Goal: Information Seeking & Learning: Learn about a topic

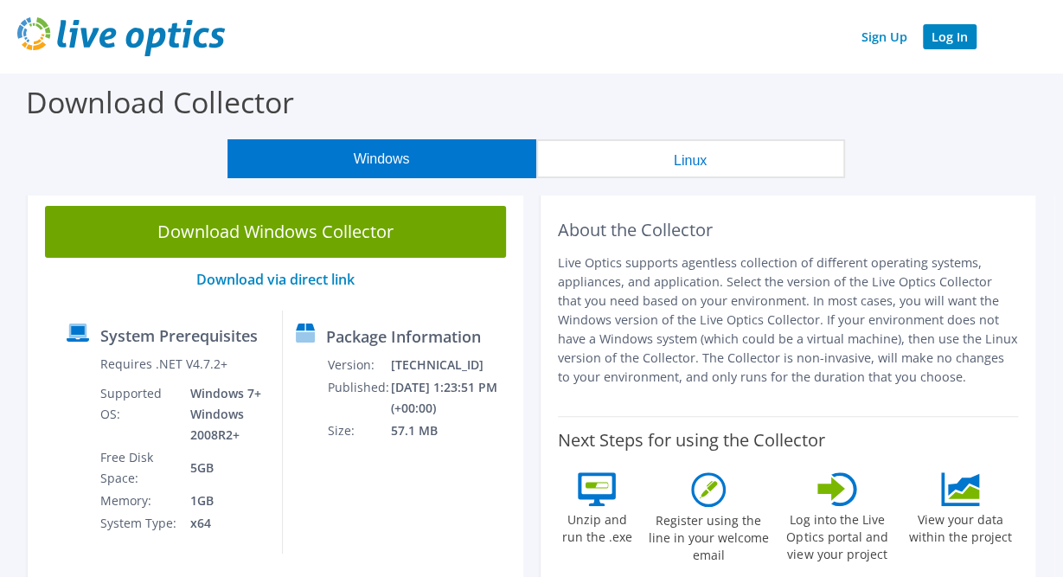
click at [959, 37] on link "Log In" at bounding box center [950, 36] width 54 height 25
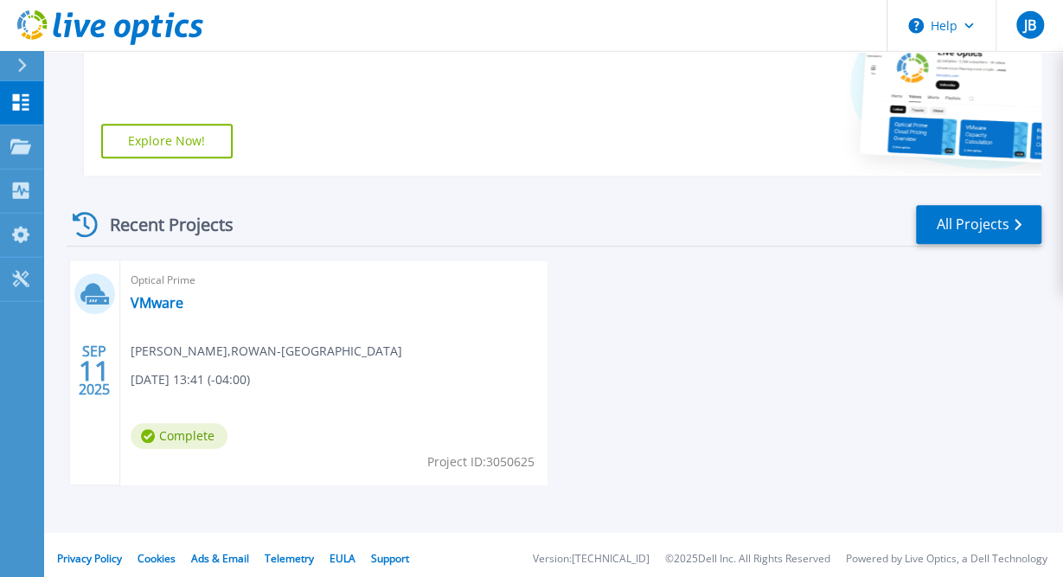
scroll to position [414, 0]
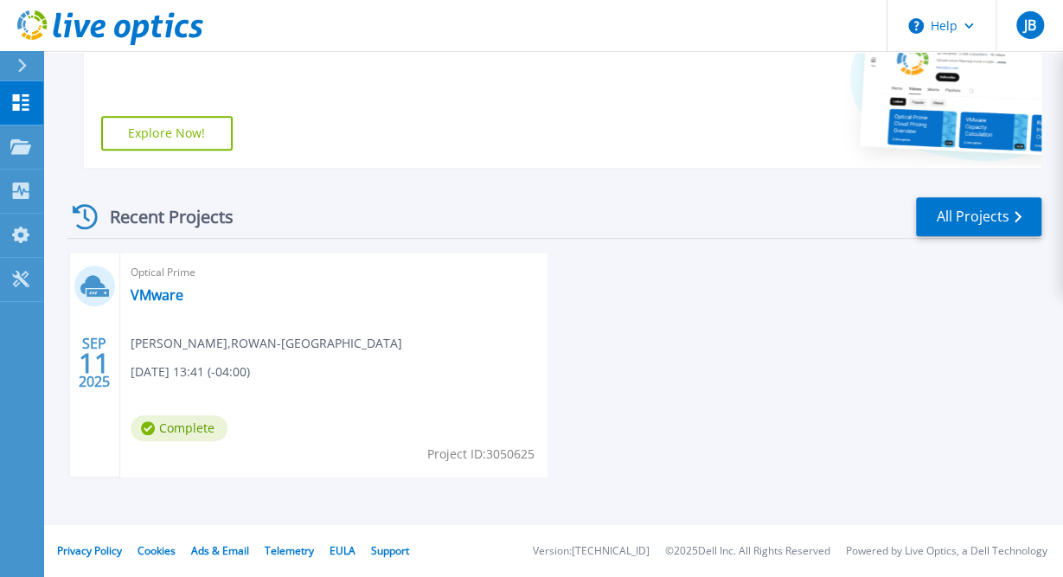
click at [164, 427] on span "Complete" at bounding box center [179, 428] width 97 height 26
click at [154, 300] on link "VMware" at bounding box center [157, 294] width 53 height 17
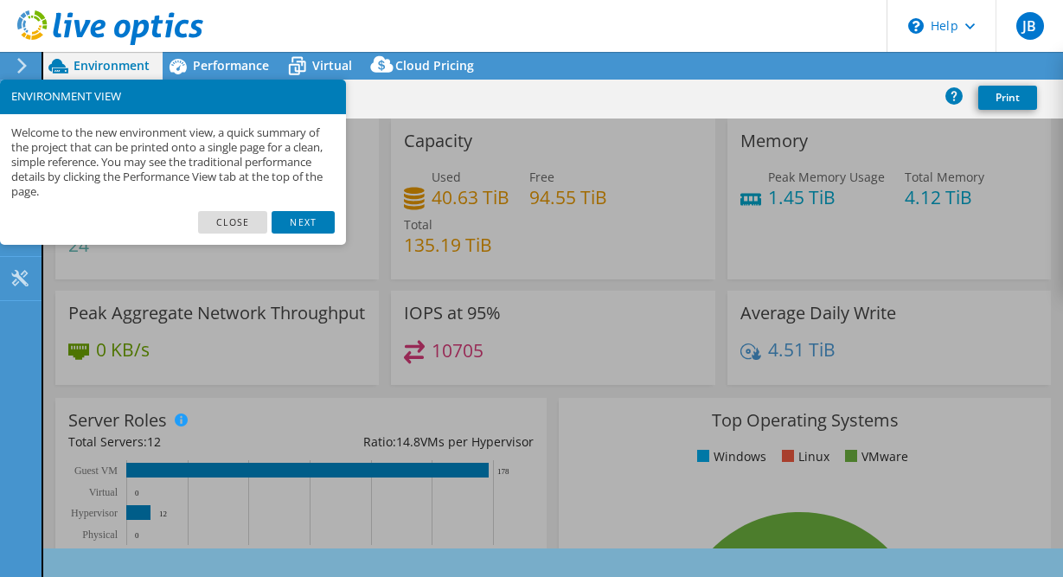
select select "USD"
click at [253, 224] on link "Close" at bounding box center [233, 222] width 70 height 22
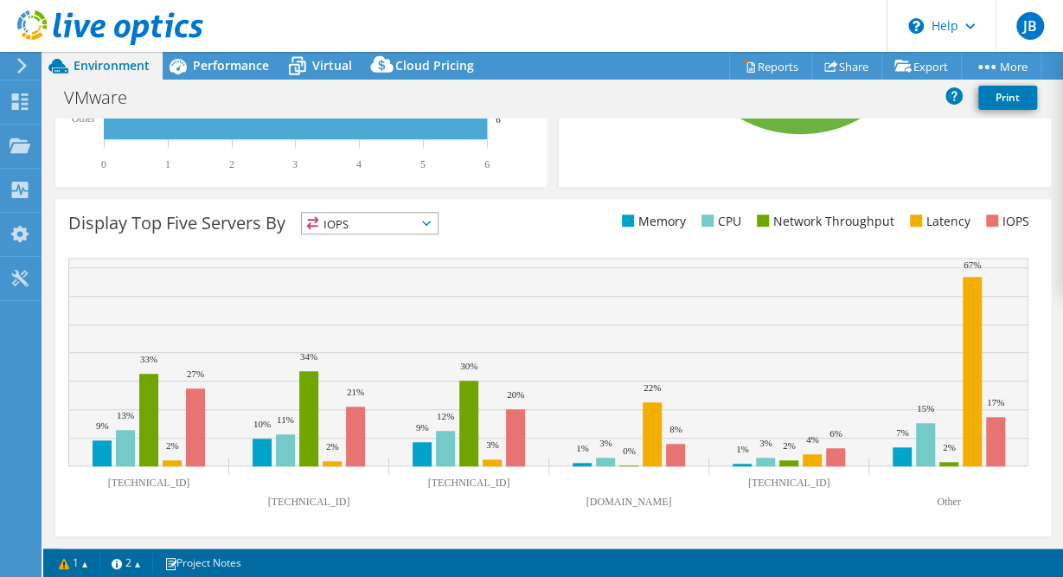
scroll to position [643, 0]
click at [1022, 501] on rect at bounding box center [548, 388] width 960 height 260
click at [951, 499] on text "Other" at bounding box center [948, 502] width 23 height 12
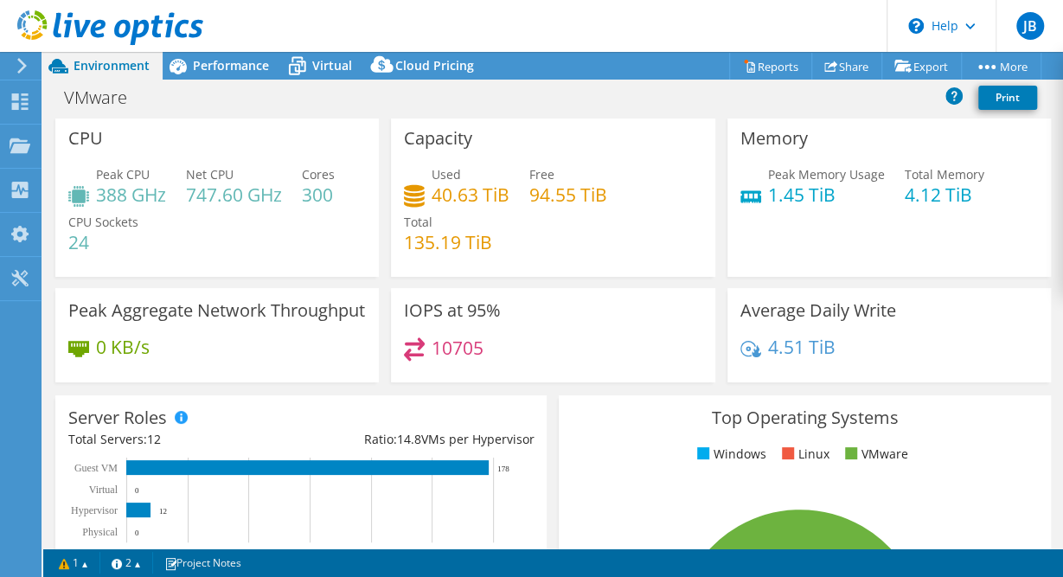
scroll to position [0, 0]
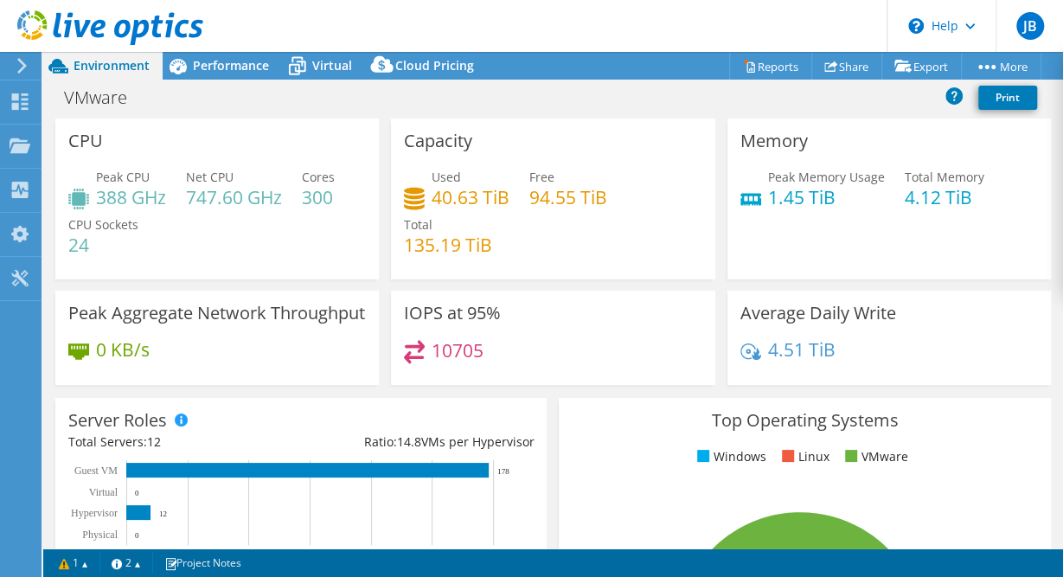
click at [467, 341] on h4 "10705" at bounding box center [458, 350] width 52 height 19
click at [456, 357] on h4 "10705" at bounding box center [458, 350] width 52 height 19
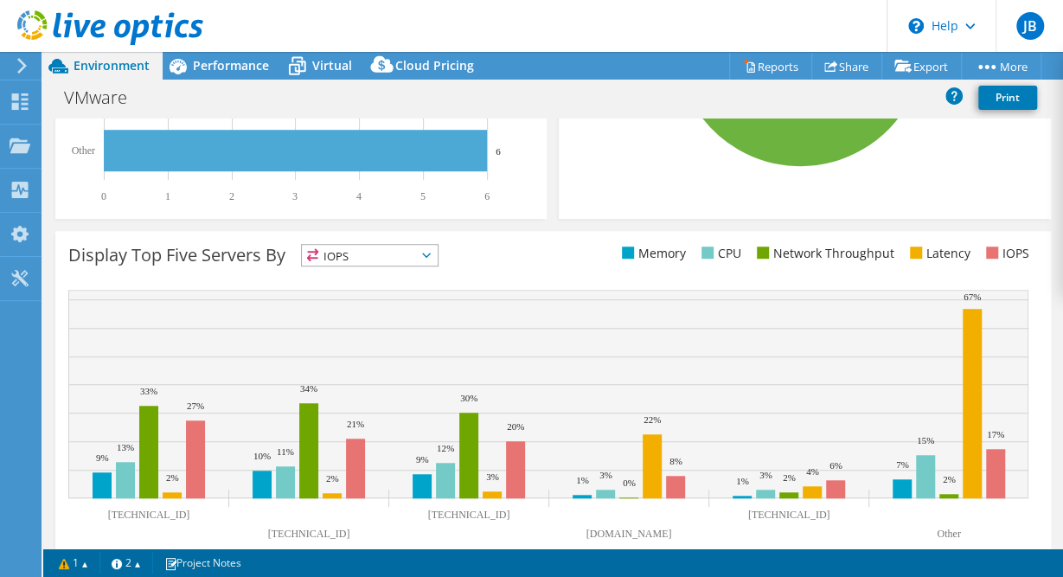
scroll to position [643, 0]
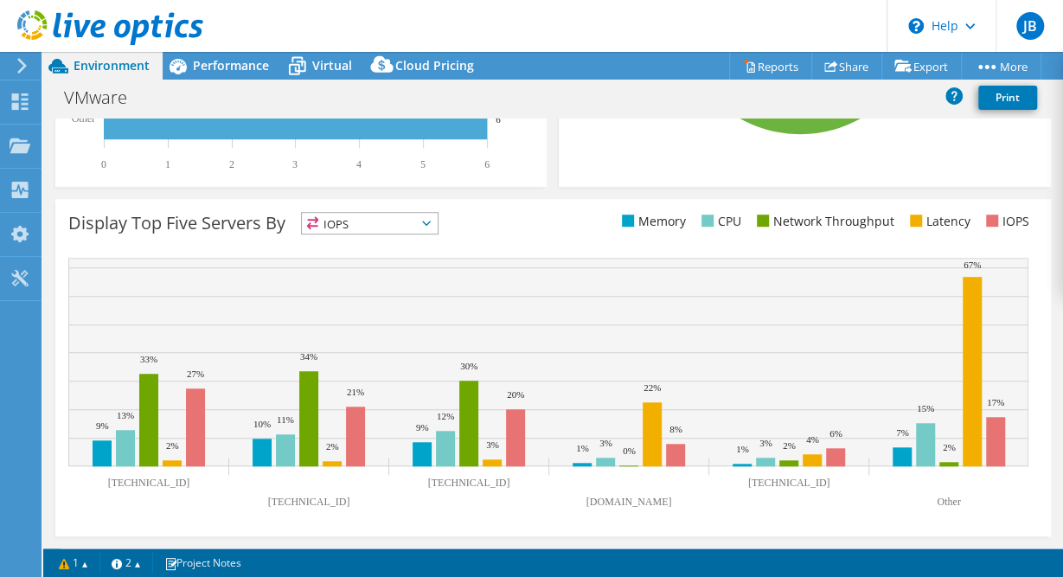
click at [419, 228] on span "IOPS" at bounding box center [370, 223] width 136 height 21
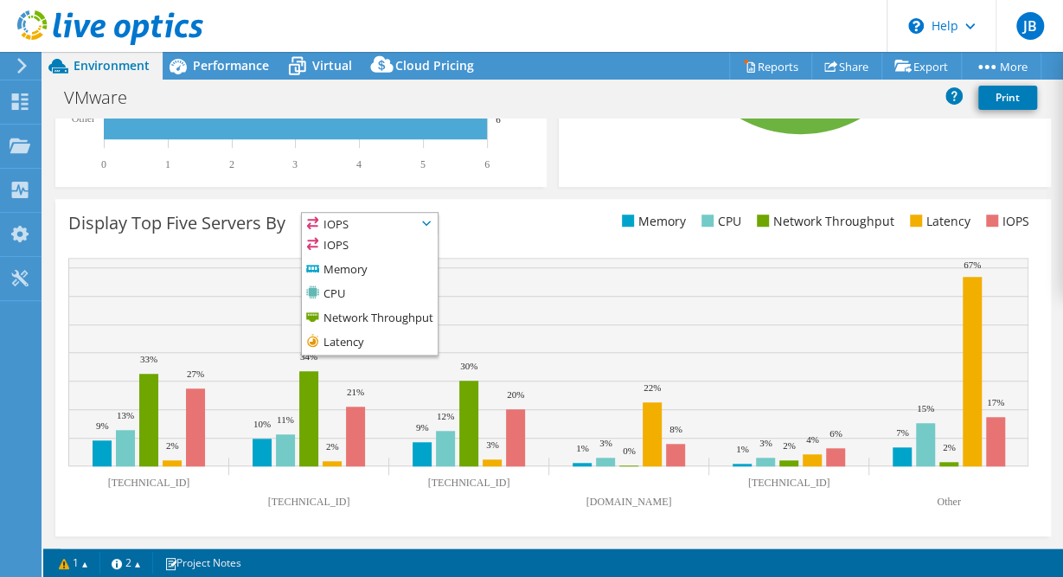
drag, startPoint x: 419, startPoint y: 228, endPoint x: 417, endPoint y: 268, distance: 40.7
click at [417, 234] on span "IOPS" at bounding box center [370, 223] width 136 height 21
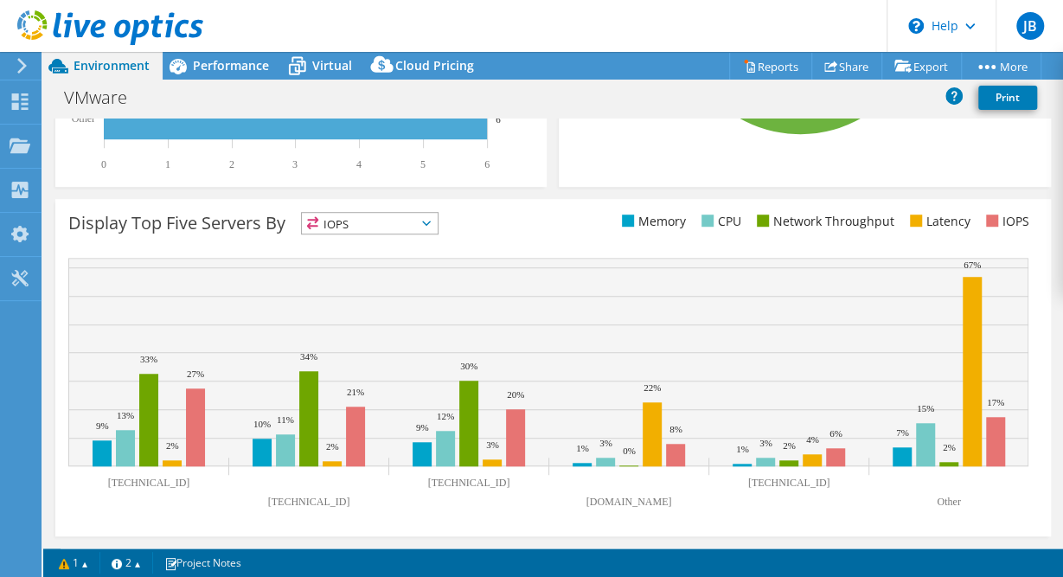
click at [428, 214] on span "IOPS" at bounding box center [370, 223] width 136 height 21
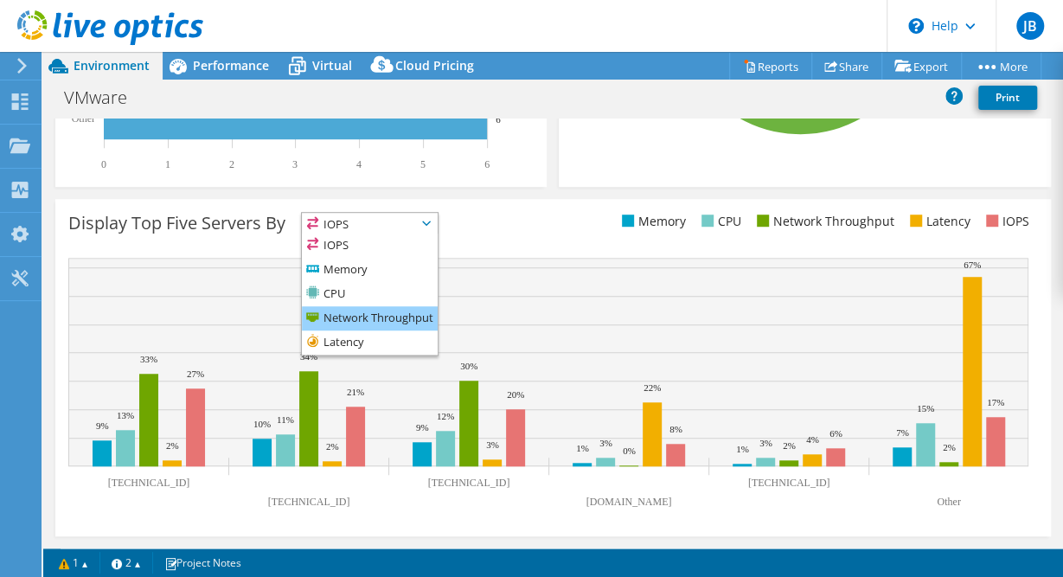
click at [395, 324] on li "Network Throughput" at bounding box center [370, 318] width 136 height 24
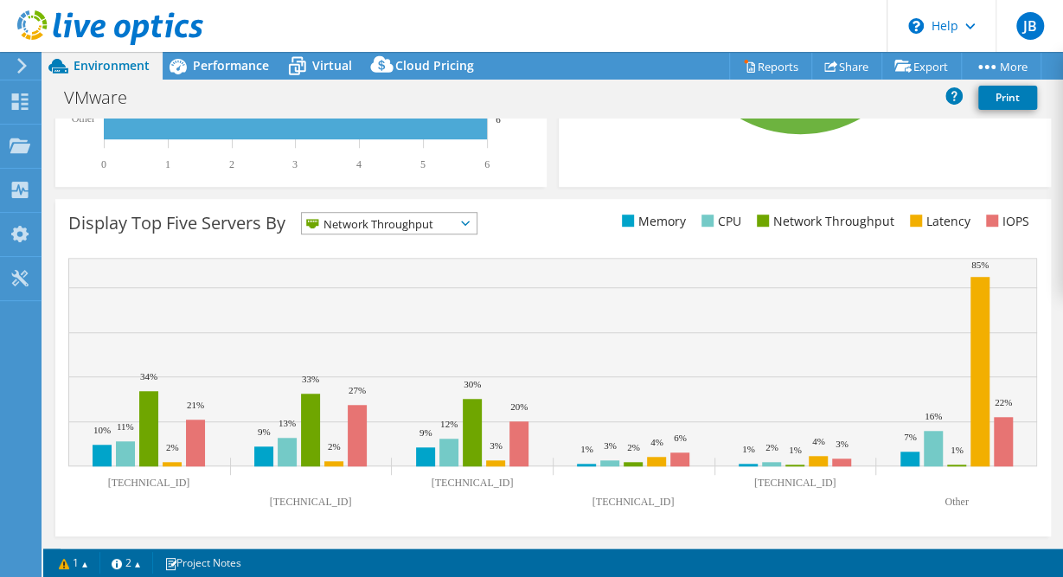
click at [432, 220] on span "Network Throughput" at bounding box center [378, 223] width 153 height 21
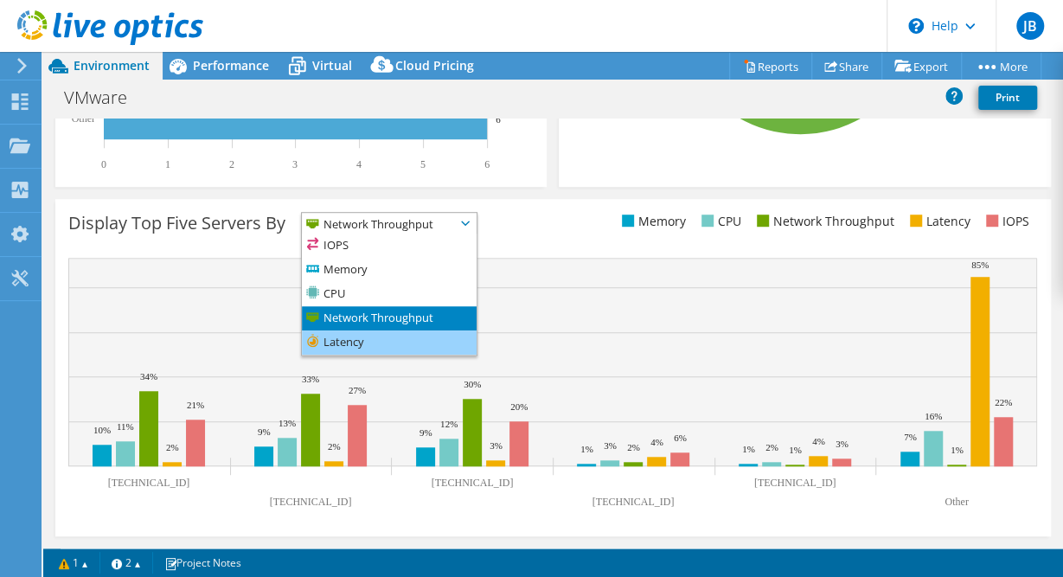
click at [420, 338] on li "Latency" at bounding box center [389, 342] width 175 height 24
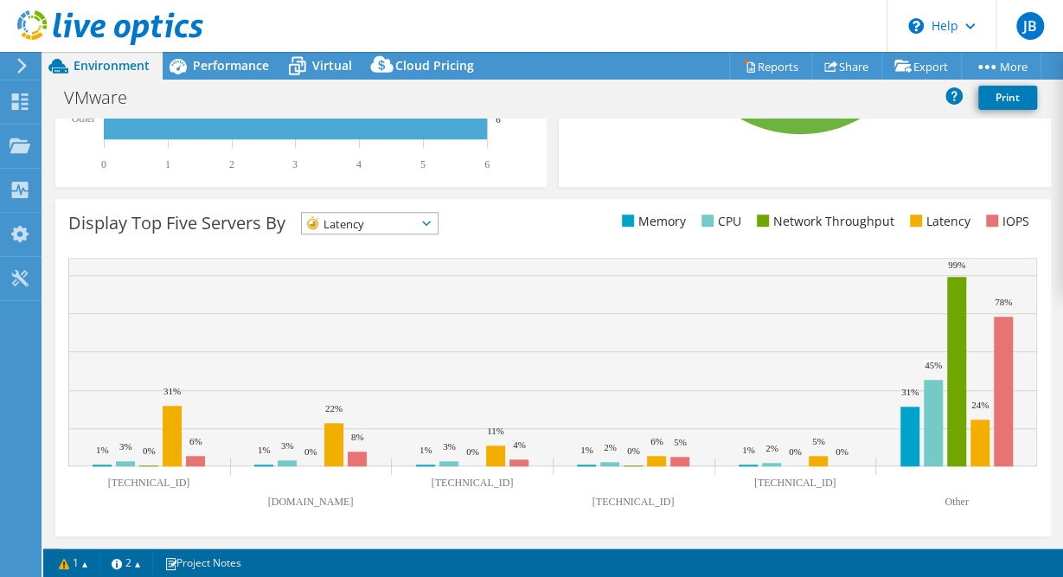
click at [431, 224] on icon at bounding box center [426, 223] width 9 height 5
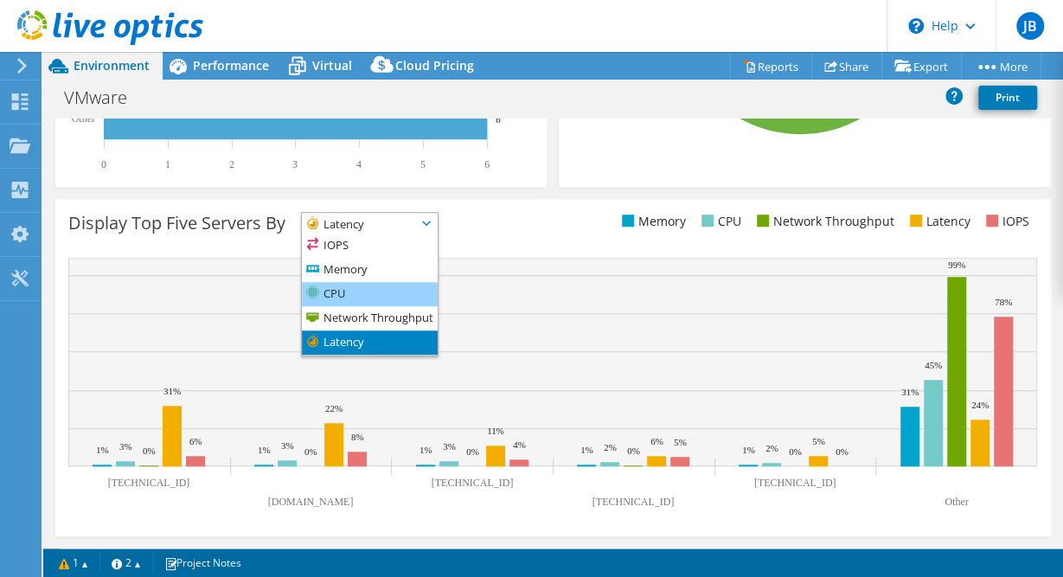
click at [409, 292] on li "CPU" at bounding box center [370, 294] width 136 height 24
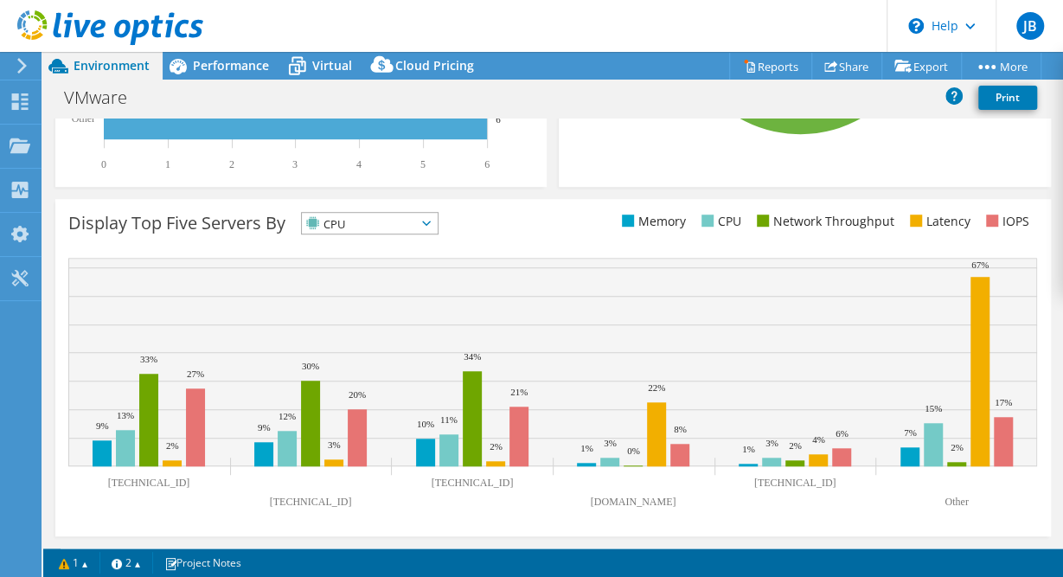
click at [414, 224] on span "CPU" at bounding box center [359, 223] width 114 height 21
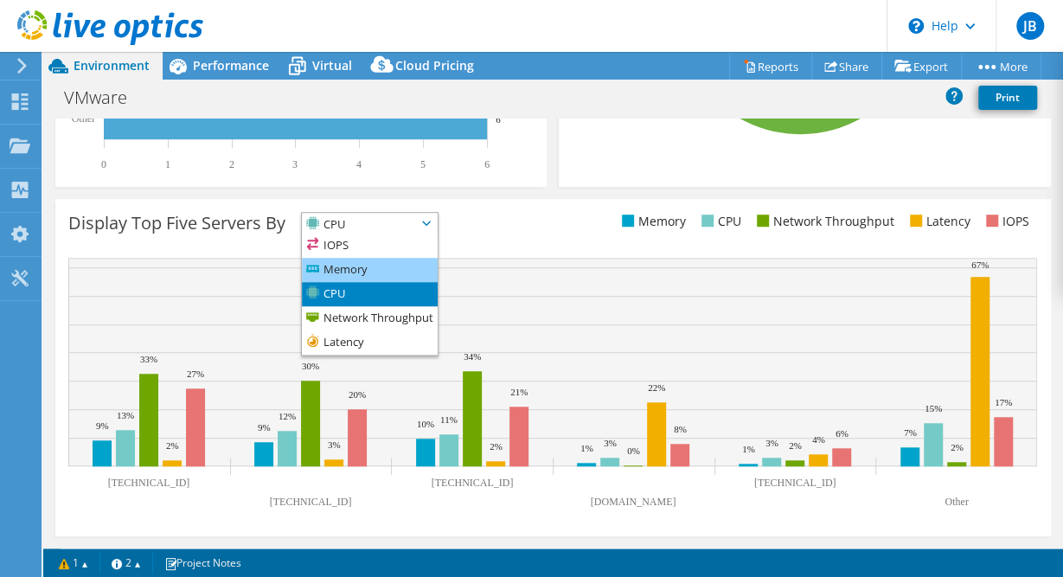
click at [384, 269] on li "Memory" at bounding box center [370, 270] width 136 height 24
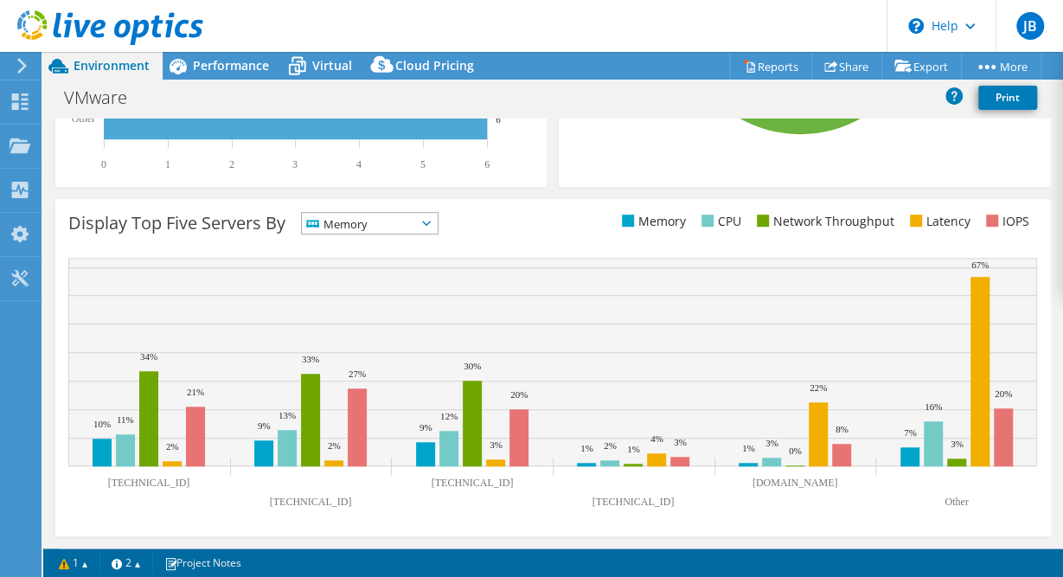
click at [398, 228] on span "Memory" at bounding box center [359, 223] width 114 height 21
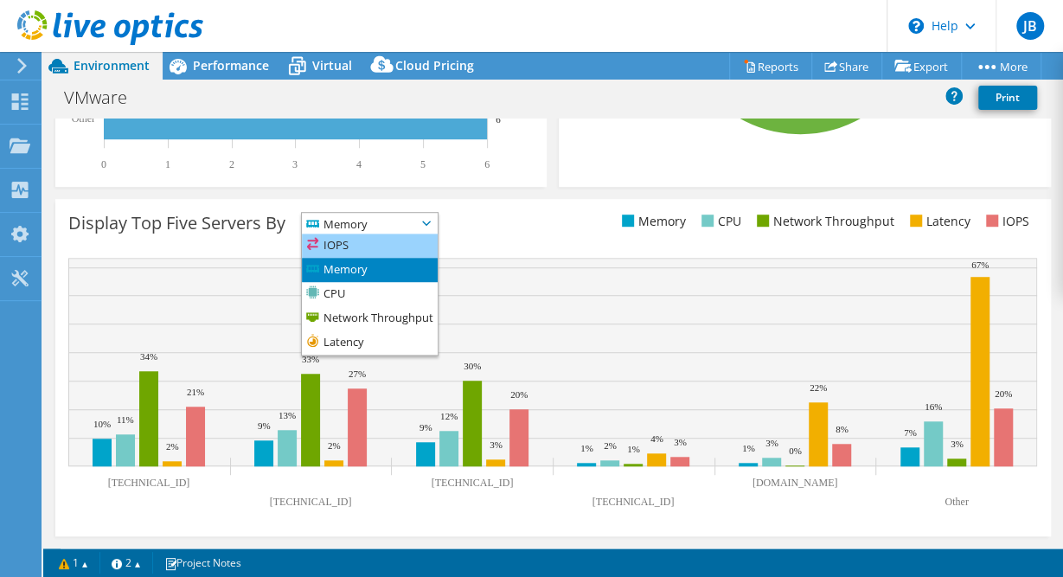
click at [397, 244] on li "IOPS" at bounding box center [370, 246] width 136 height 24
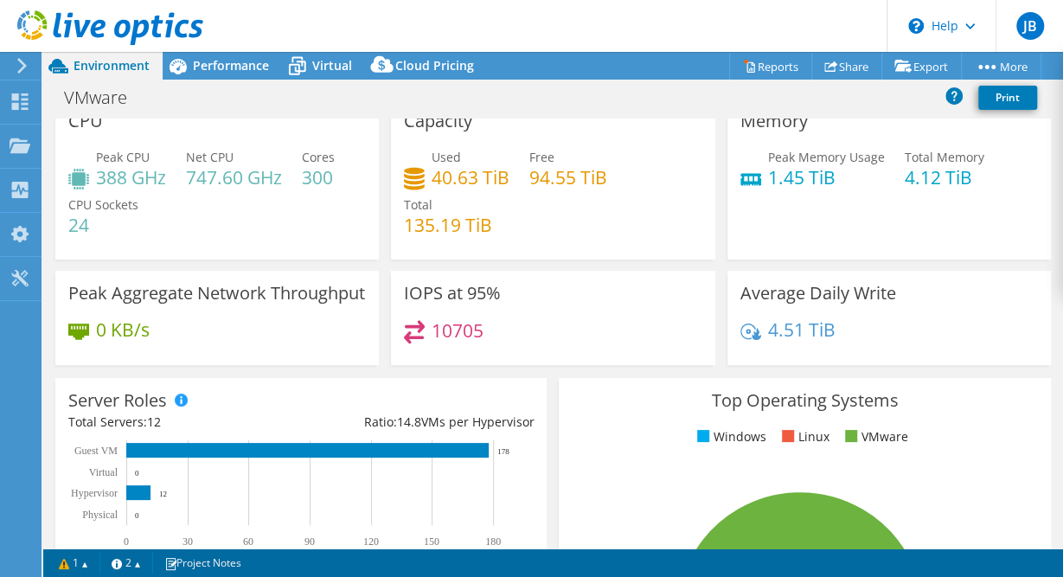
scroll to position [0, 0]
